Goal: Task Accomplishment & Management: Use online tool/utility

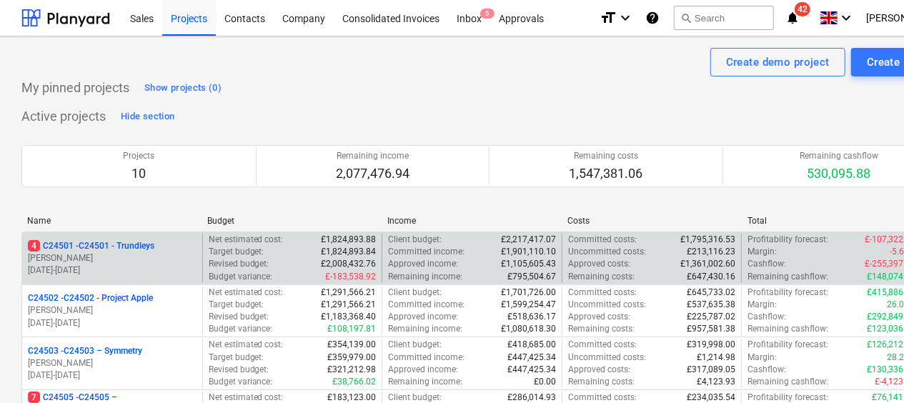
click at [96, 253] on p "[PERSON_NAME]" at bounding box center [112, 258] width 169 height 12
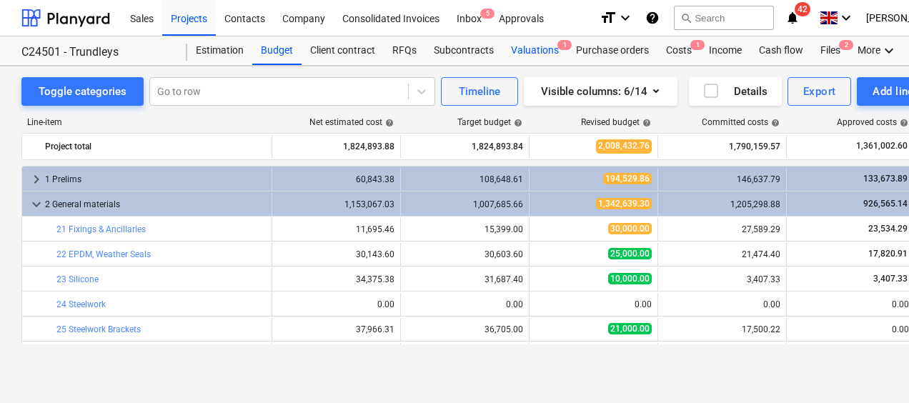
click at [543, 50] on div "Valuations 1" at bounding box center [534, 50] width 65 height 29
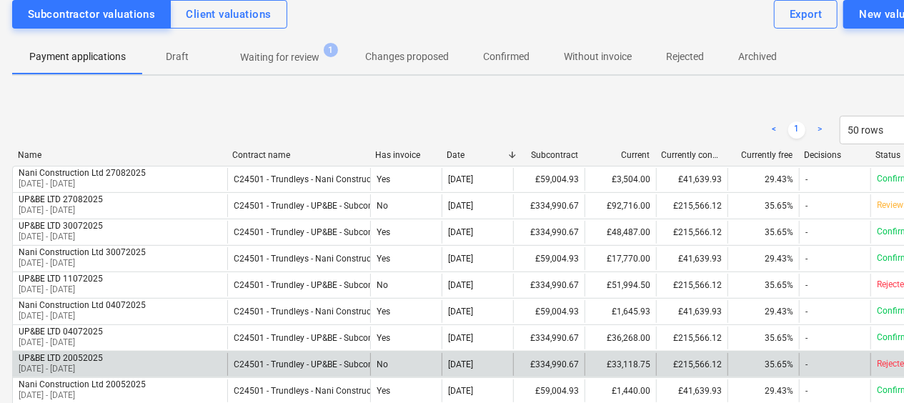
scroll to position [143, 0]
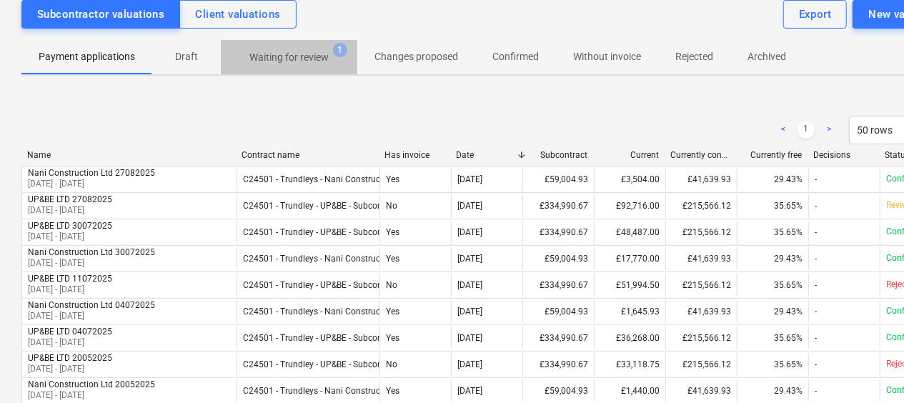
click at [283, 59] on p "Waiting for review" at bounding box center [288, 57] width 79 height 15
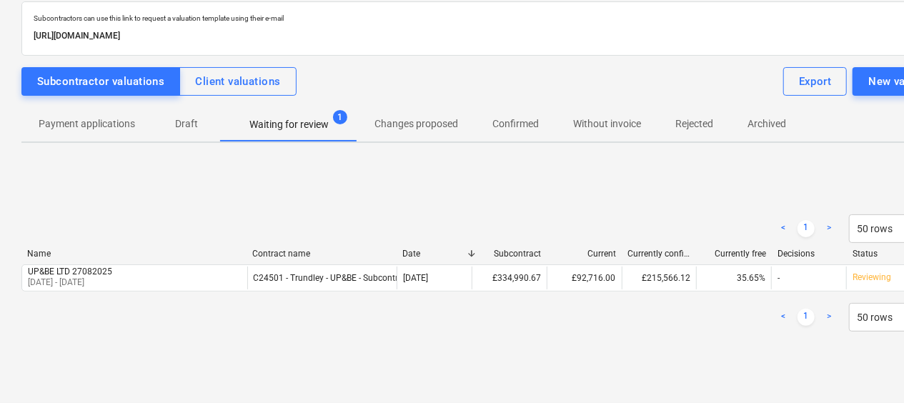
scroll to position [74, 0]
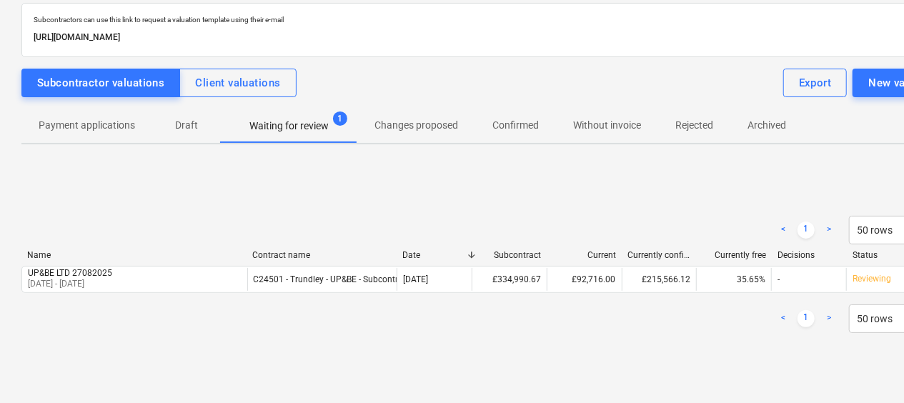
scroll to position [143, 0]
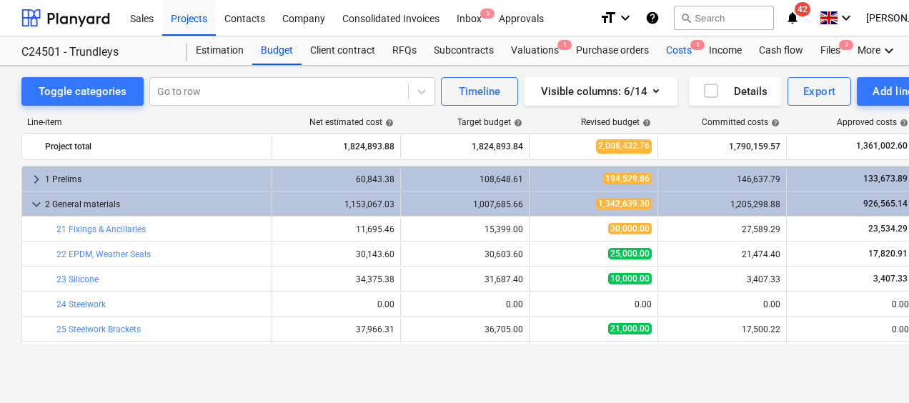
click at [681, 49] on div "Costs 1" at bounding box center [678, 50] width 43 height 29
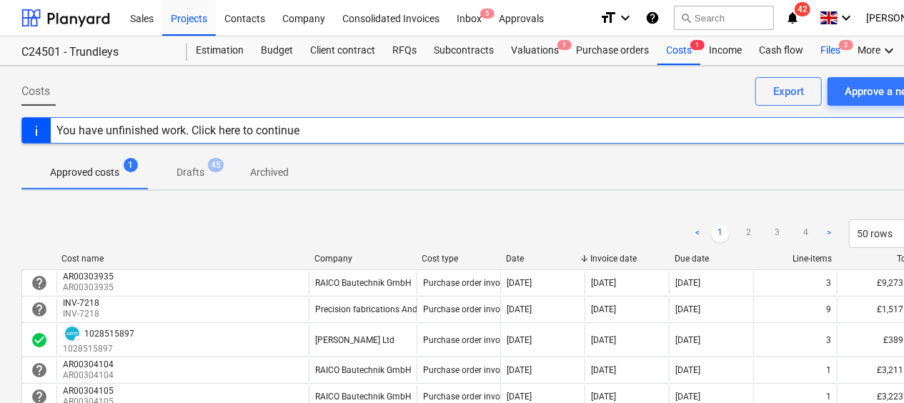
click at [827, 48] on div "Files 2" at bounding box center [829, 50] width 37 height 29
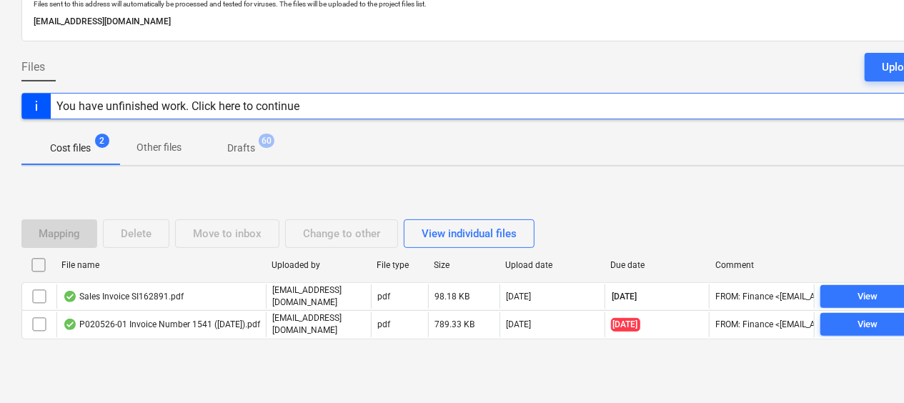
scroll to position [101, 0]
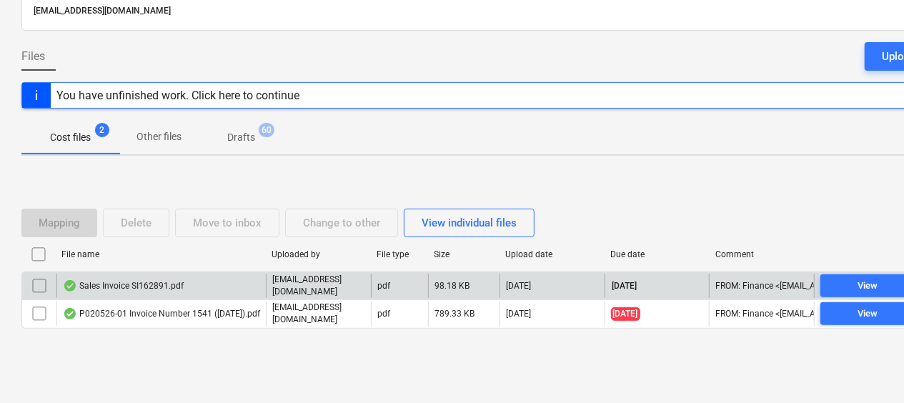
click at [129, 285] on div "Sales Invoice SI162891.pdf" at bounding box center [123, 285] width 121 height 11
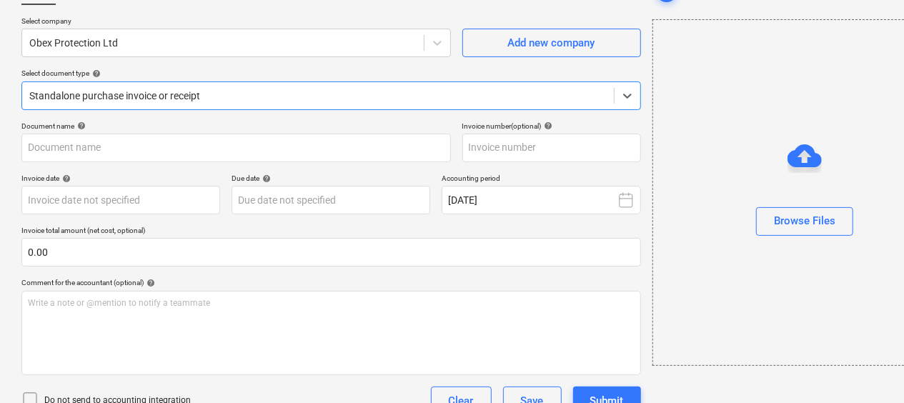
type input "SI162891"
type input "[DATE]"
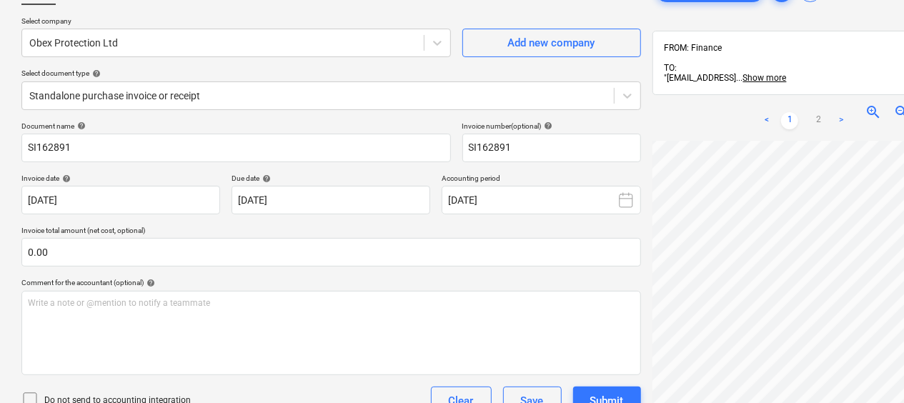
scroll to position [105, 110]
click at [593, 133] on div "Create new document Select company Obex Protection Ltd Add new company Select d…" at bounding box center [489, 236] width 946 height 530
click at [903, 283] on html "Sales Projects Contacts Company Consolidated Invoices Inbox 5 Approvals format_…" at bounding box center [452, 100] width 904 height 403
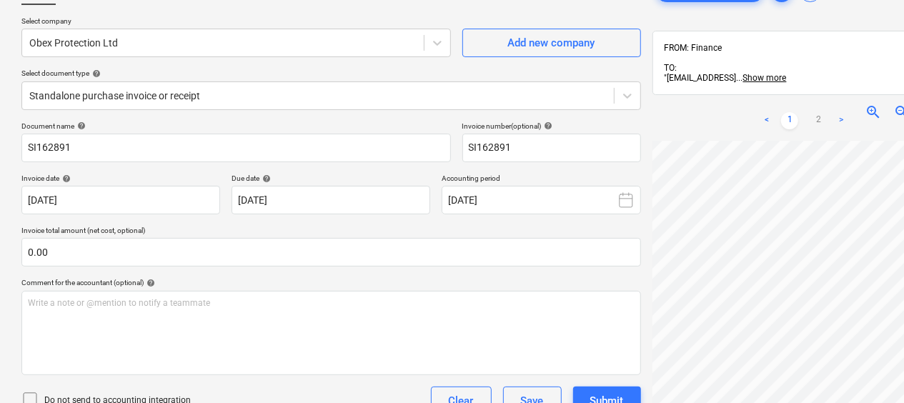
click at [584, 280] on div "Create new document Select company Obex Protection Ltd Add new company Select d…" at bounding box center [489, 236] width 946 height 530
click at [903, 243] on html "Sales Projects Contacts Company Consolidated Invoices Inbox 5 Approvals format_…" at bounding box center [452, 100] width 904 height 403
